Goal: Information Seeking & Learning: Check status

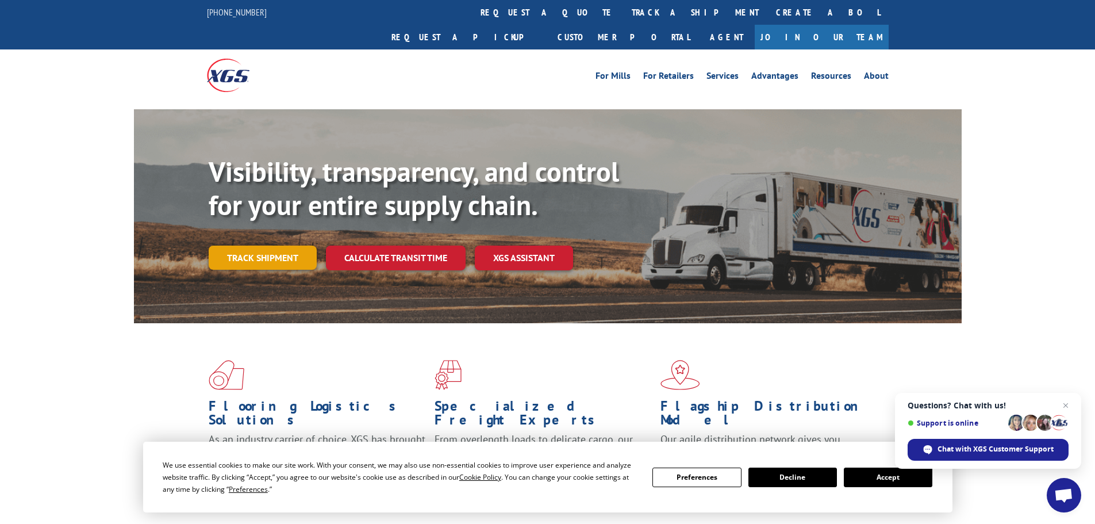
click at [241, 245] on link "Track shipment" at bounding box center [263, 257] width 108 height 24
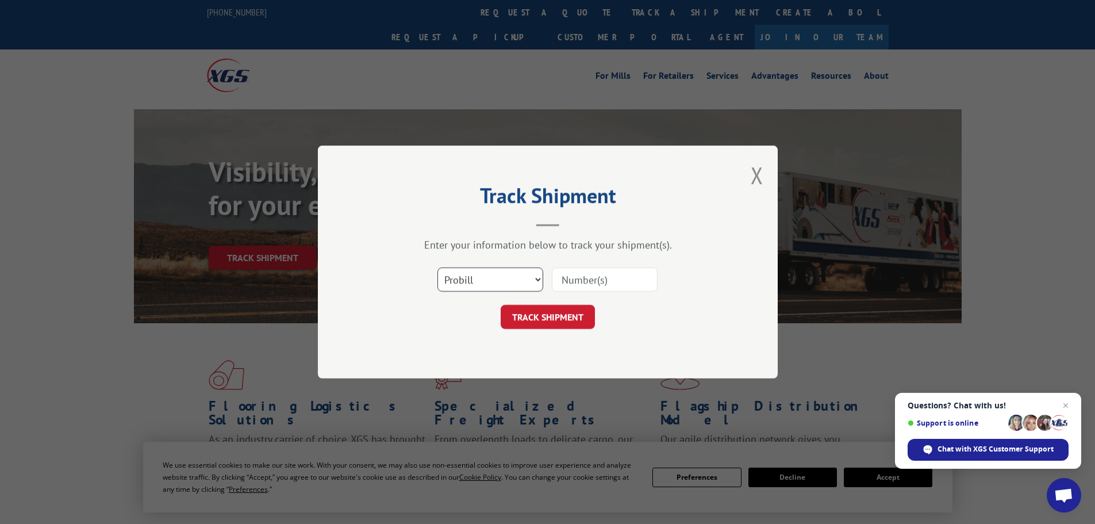
drag, startPoint x: 475, startPoint y: 285, endPoint x: 472, endPoint y: 291, distance: 6.7
click at [475, 285] on select "Select category... Probill BOL PO" at bounding box center [490, 279] width 106 height 24
select select "po"
click at [437, 267] on select "Select category... Probill BOL PO" at bounding box center [490, 279] width 106 height 24
click at [572, 273] on input at bounding box center [605, 279] width 106 height 24
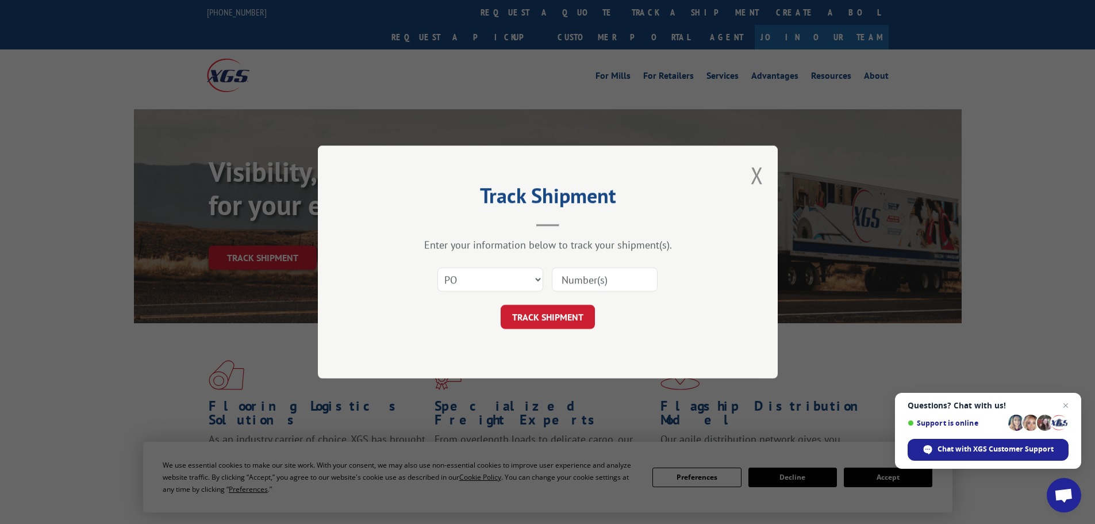
paste input "22533695"
click at [558, 276] on input "22533695" at bounding box center [605, 279] width 106 height 24
type input "22533695"
click at [549, 320] on button "TRACK SHIPMENT" at bounding box center [548, 317] width 94 height 24
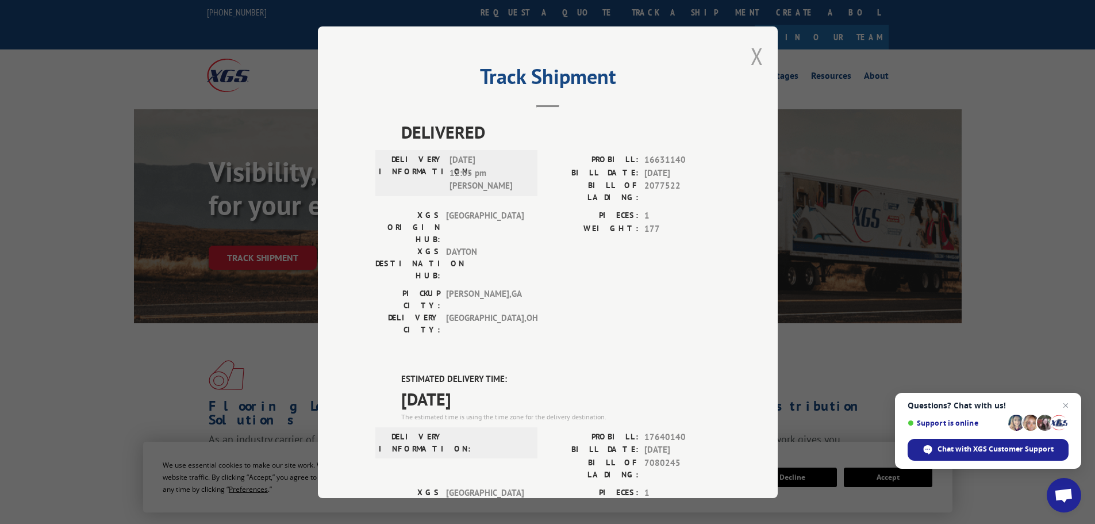
click at [751, 55] on button "Close modal" at bounding box center [757, 56] width 13 height 30
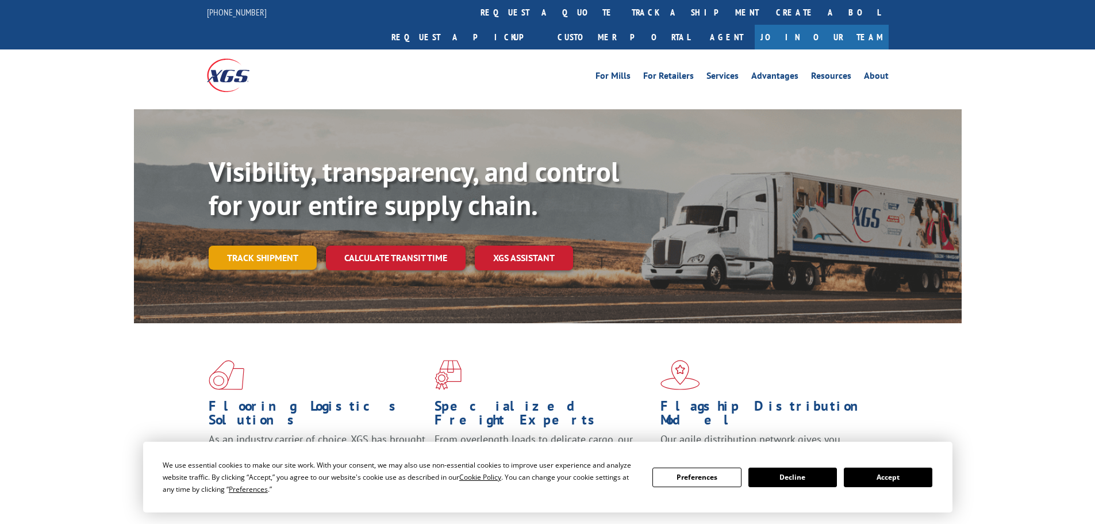
click at [276, 245] on link "Track shipment" at bounding box center [263, 257] width 108 height 24
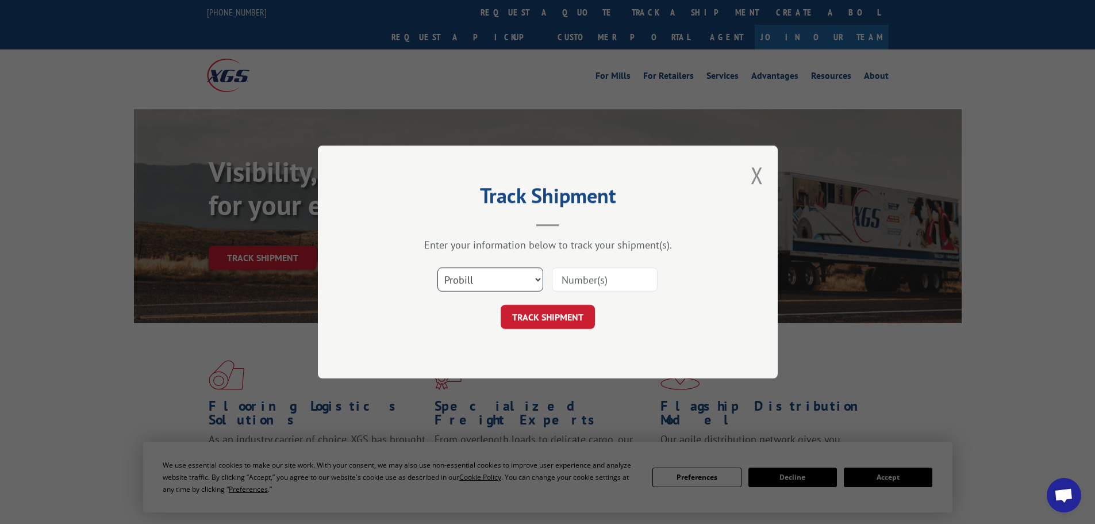
click at [480, 282] on select "Select category... Probill BOL PO" at bounding box center [490, 279] width 106 height 24
select select "po"
click at [437, 267] on select "Select category... Probill BOL PO" at bounding box center [490, 279] width 106 height 24
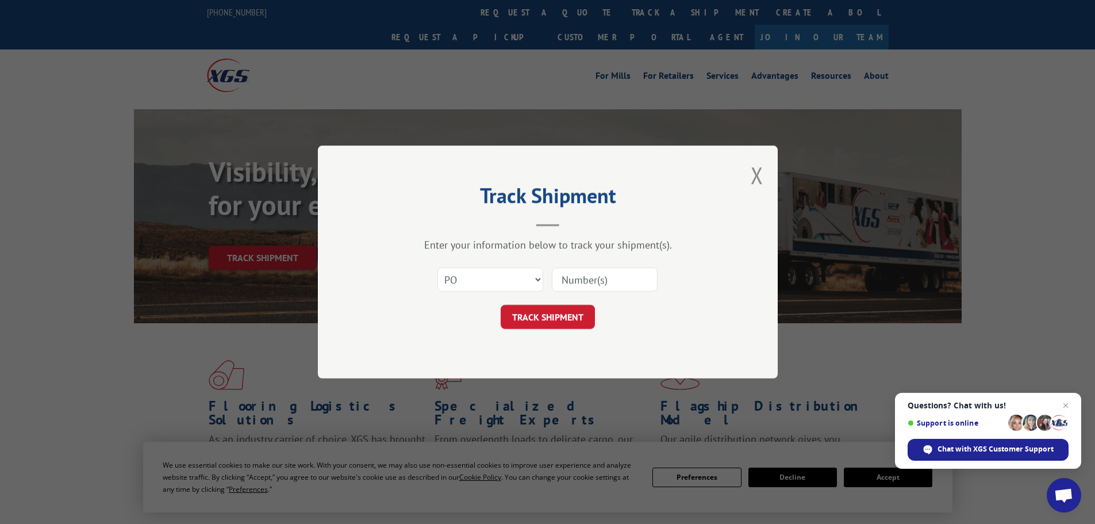
click at [564, 282] on input at bounding box center [605, 279] width 106 height 24
paste input "22533672"
type input "22533672"
click at [559, 314] on button "TRACK SHIPMENT" at bounding box center [548, 317] width 94 height 24
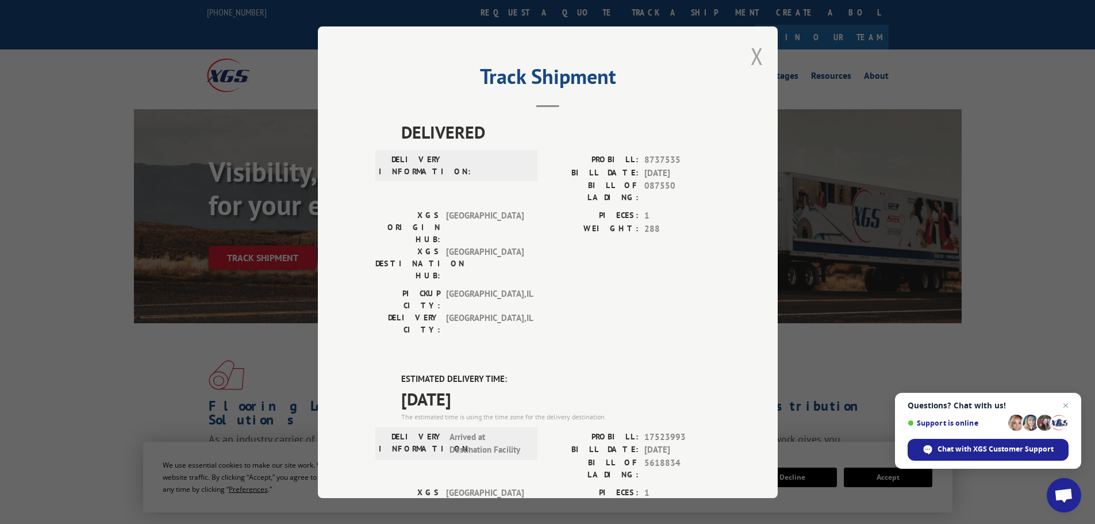
click at [755, 60] on button "Close modal" at bounding box center [757, 56] width 13 height 30
